Goal: Find contact information: Find contact information

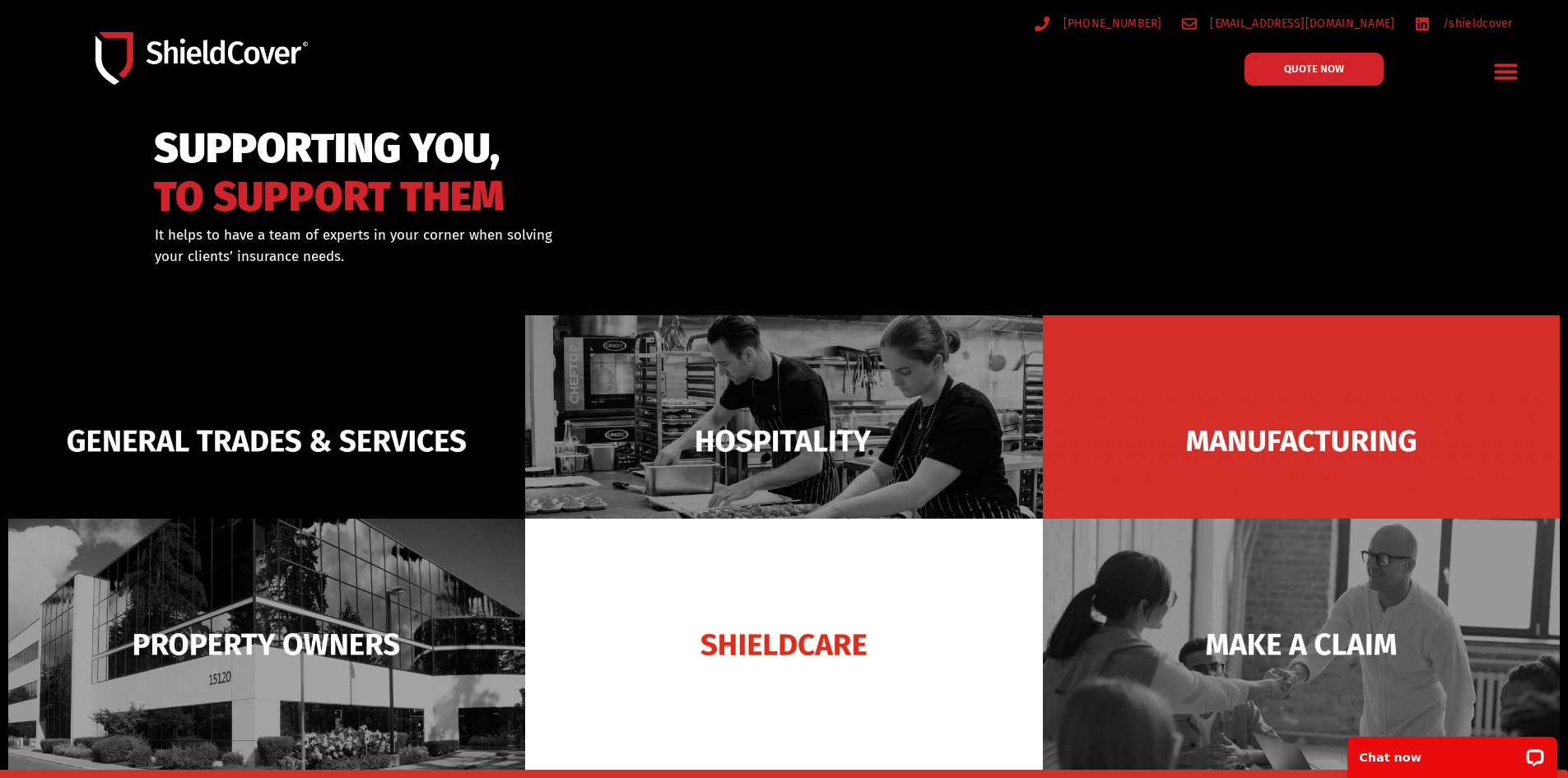
click at [1497, 70] on icon "Menu Toggle" at bounding box center [1506, 72] width 26 height 26
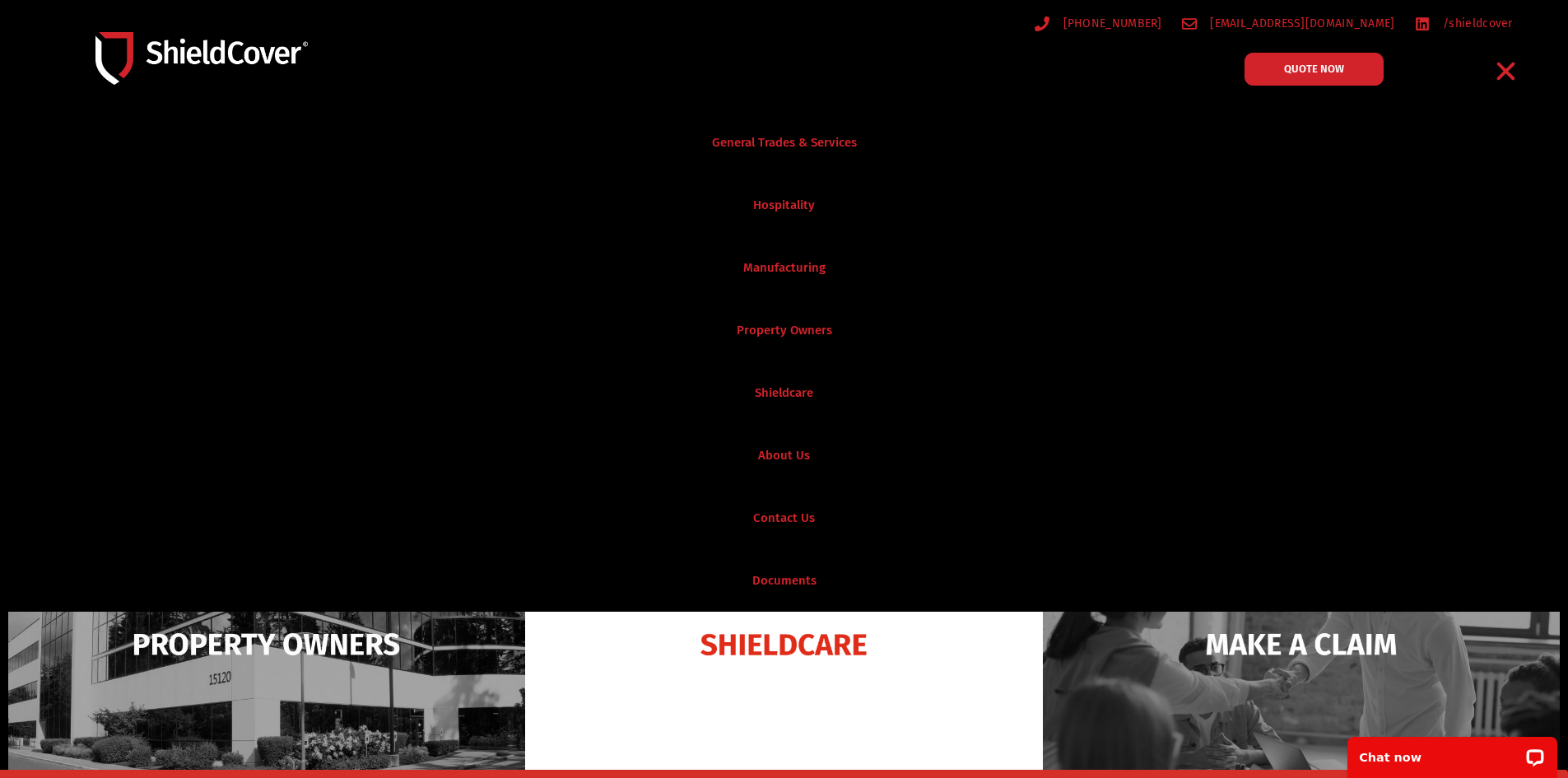
click at [849, 56] on div at bounding box center [882, 72] width 123 height 55
click at [1509, 73] on icon "Menu Toggle" at bounding box center [1506, 72] width 18 height 18
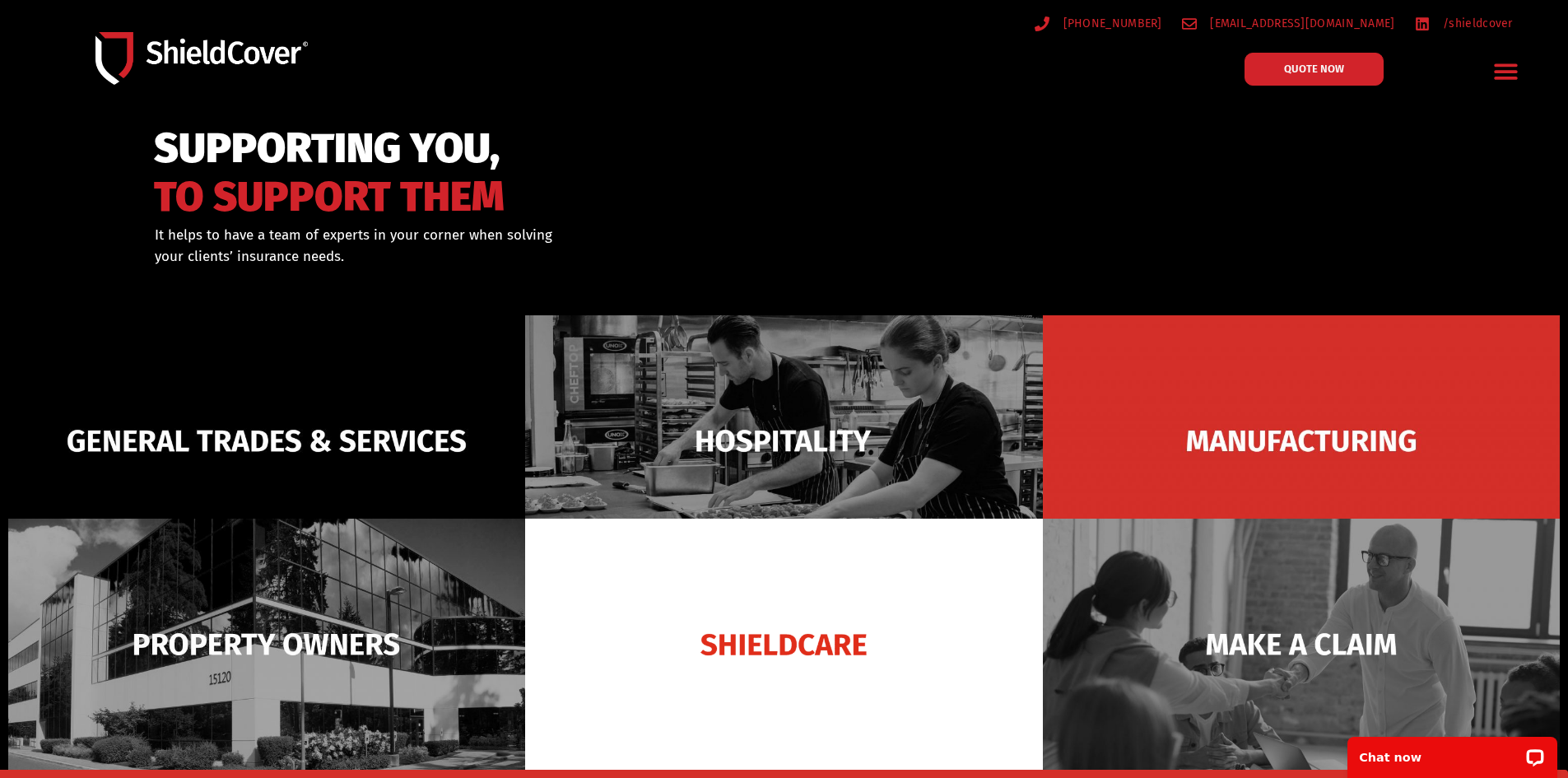
click at [1508, 67] on icon "Menu Toggle" at bounding box center [1505, 73] width 23 height 16
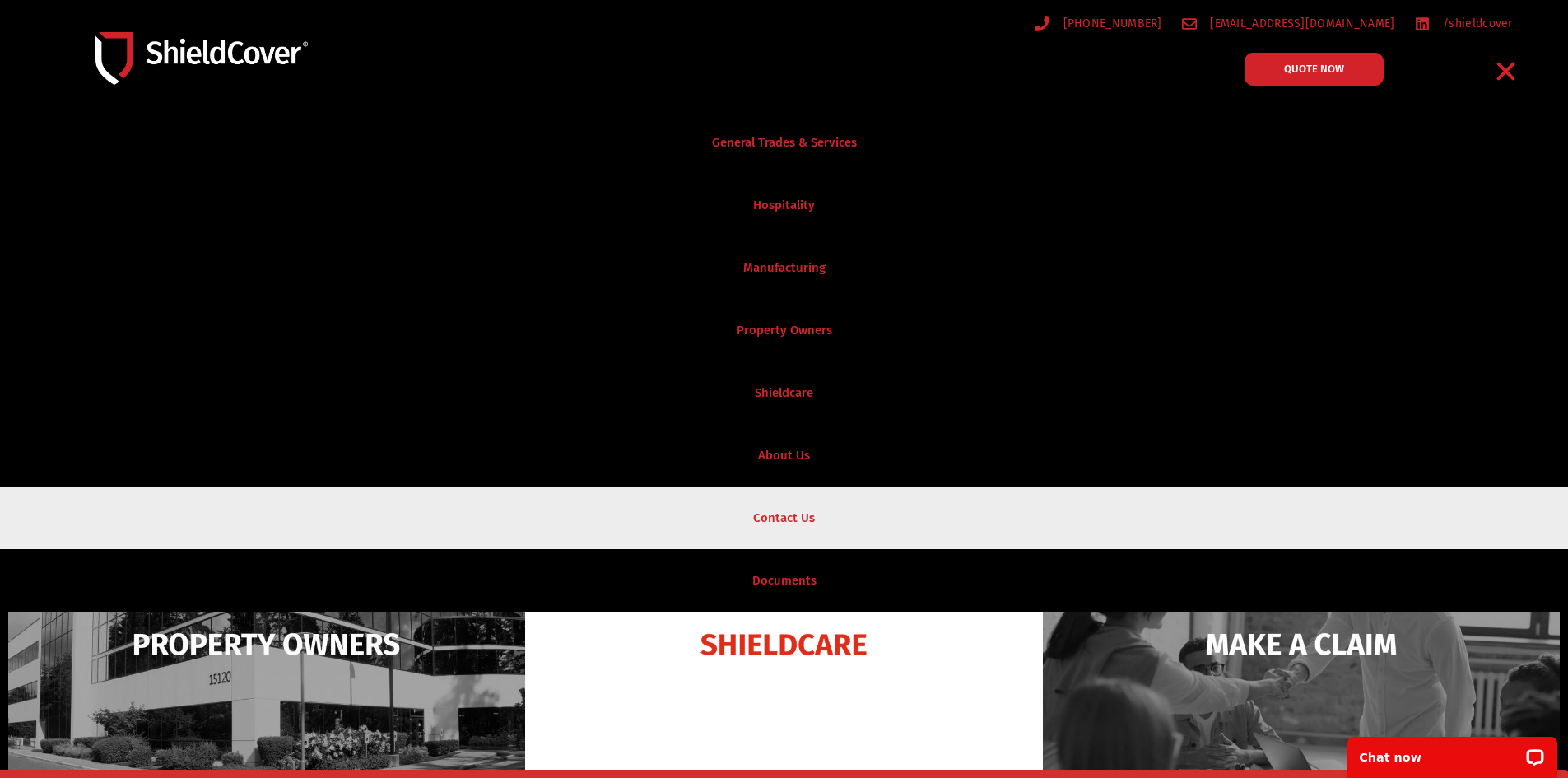
click at [796, 524] on link "Contact Us" at bounding box center [784, 517] width 1568 height 63
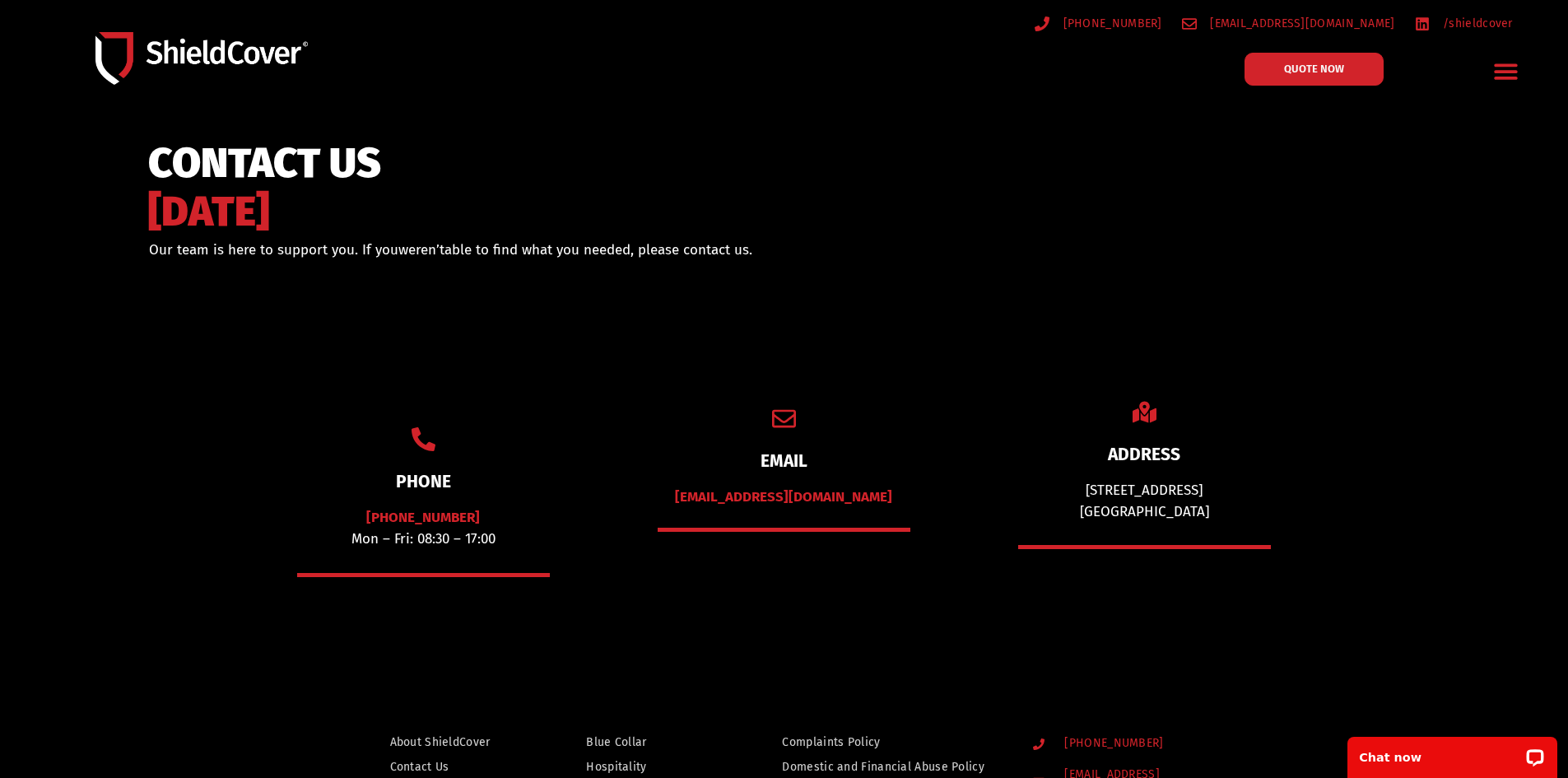
click at [786, 495] on link "[EMAIL_ADDRESS][DOMAIN_NAME]" at bounding box center [784, 496] width 218 height 17
click at [1504, 69] on icon "Menu Toggle" at bounding box center [1506, 72] width 26 height 26
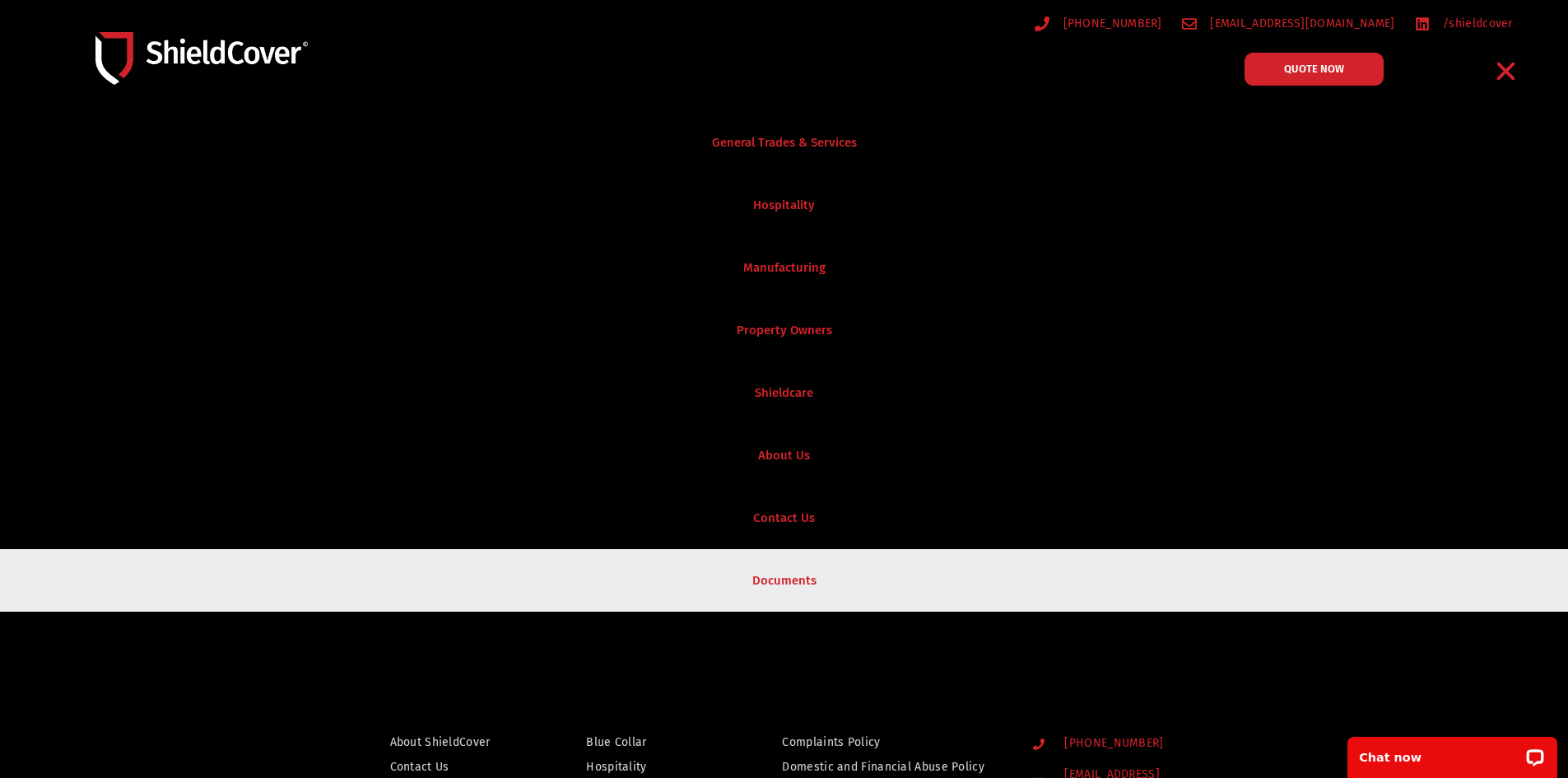
click at [789, 586] on link "Documents" at bounding box center [784, 580] width 1568 height 63
